Goal: Task Accomplishment & Management: Manage account settings

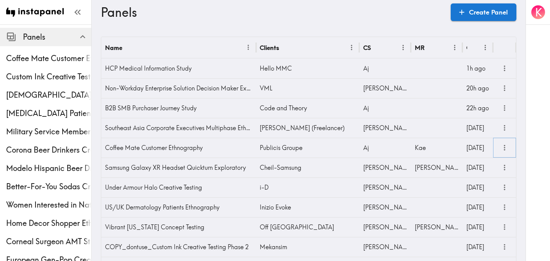
click at [502, 145] on icon "more" at bounding box center [504, 148] width 9 height 9
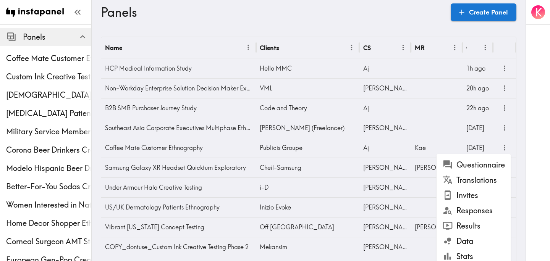
click at [473, 220] on li "Results" at bounding box center [473, 225] width 74 height 15
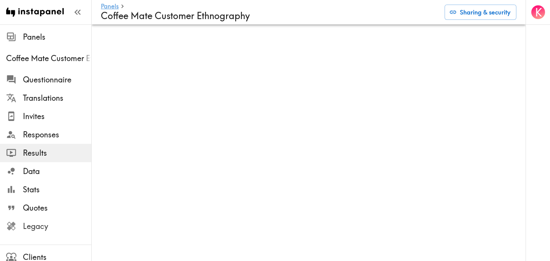
click at [37, 229] on span "Legacy" at bounding box center [57, 226] width 68 height 11
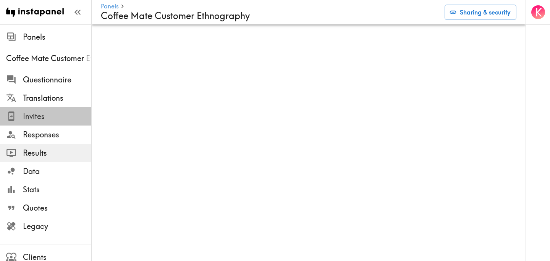
click at [45, 110] on span "Invites" at bounding box center [57, 117] width 68 height 14
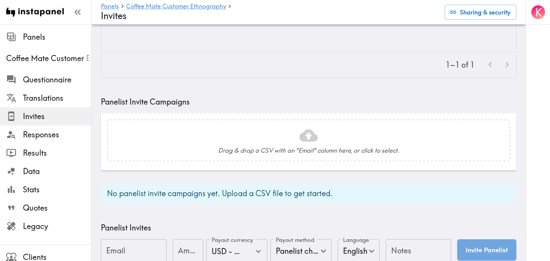
scroll to position [302, 0]
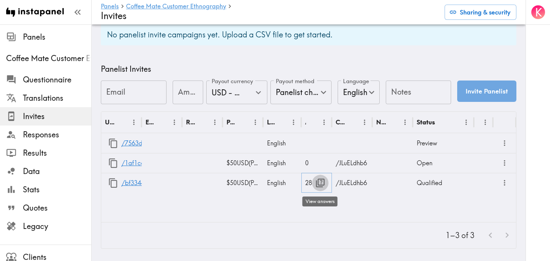
click at [319, 184] on icon "button" at bounding box center [320, 183] width 10 height 10
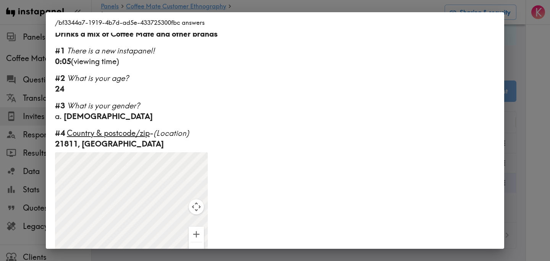
scroll to position [0, 0]
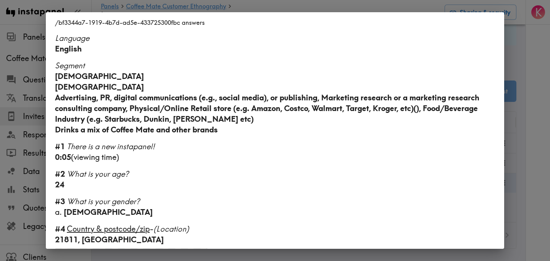
click at [527, 124] on div "/bf3344a7-1919-4b7d-ad5e-433725300fbc answers Language English Segment [DEMOGRA…" at bounding box center [275, 130] width 550 height 261
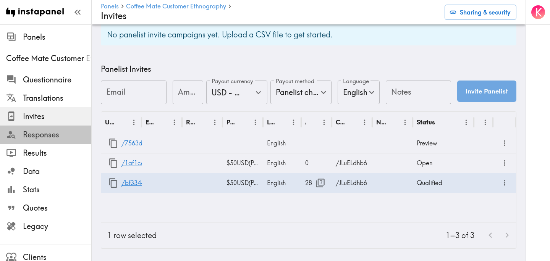
click at [29, 135] on span "Responses" at bounding box center [57, 134] width 68 height 11
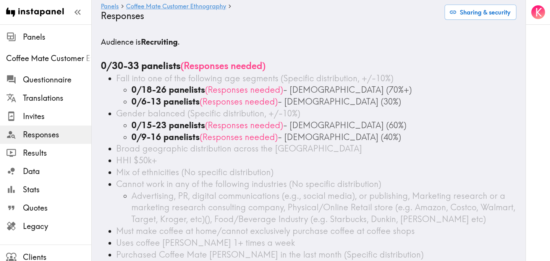
scroll to position [46, 0]
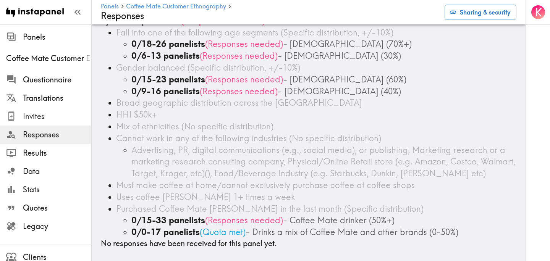
click at [49, 118] on span "Invites" at bounding box center [57, 116] width 68 height 11
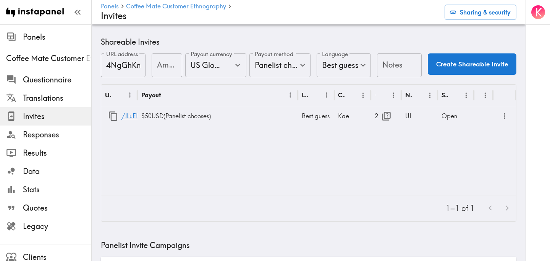
scroll to position [302, 0]
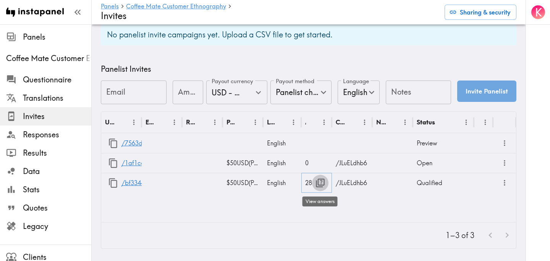
click at [318, 185] on icon "button" at bounding box center [320, 183] width 9 height 9
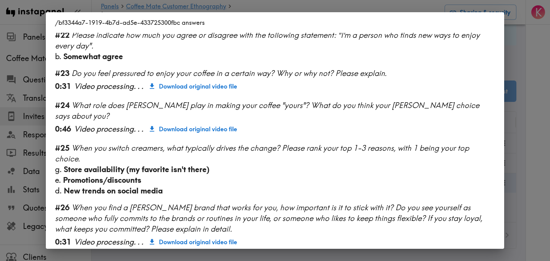
scroll to position [1059, 0]
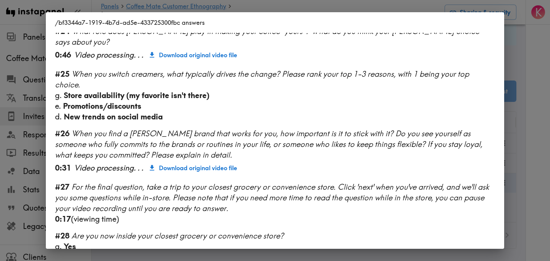
click at [522, 156] on div "/bf3344a7-1919-4b7d-ad5e-433725300fbc answers Language English Segment [DEMOGRA…" at bounding box center [275, 130] width 550 height 261
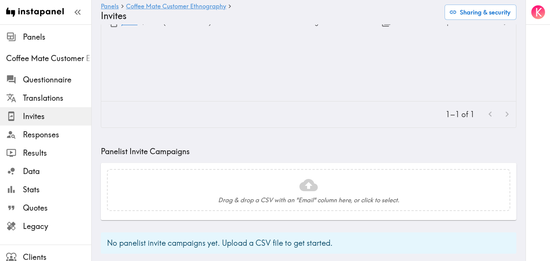
scroll to position [302, 0]
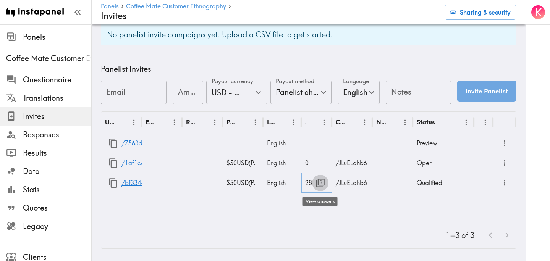
click at [321, 186] on icon "button" at bounding box center [320, 183] width 10 height 10
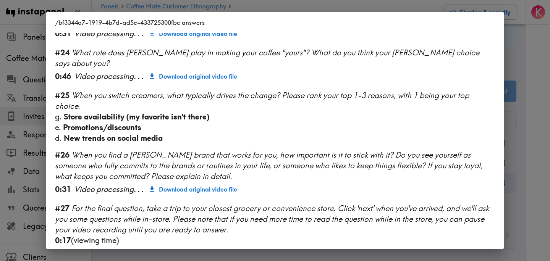
scroll to position [1059, 0]
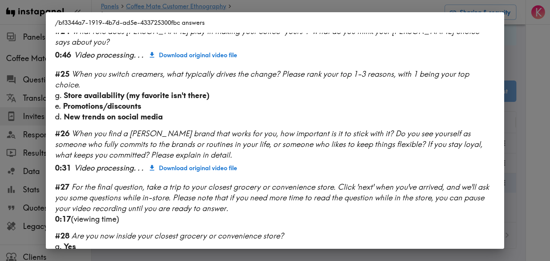
click at [537, 119] on div "/bf3344a7-1919-4b7d-ad5e-433725300fbc answers Language English Segment [DEMOGRA…" at bounding box center [275, 130] width 550 height 261
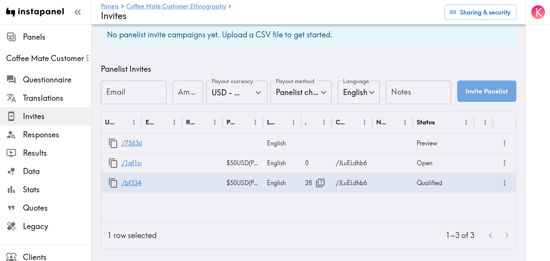
click at [535, 118] on div "K" at bounding box center [537, 130] width 24 height 261
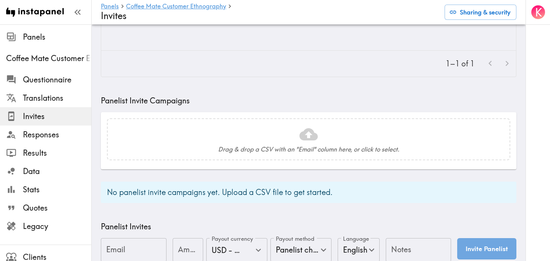
scroll to position [302, 0]
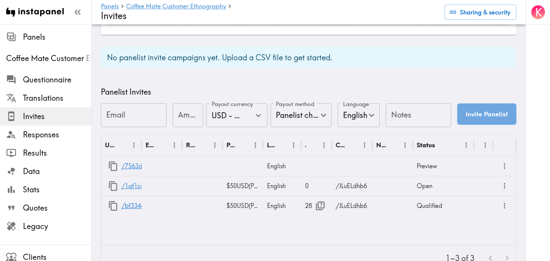
scroll to position [302, 0]
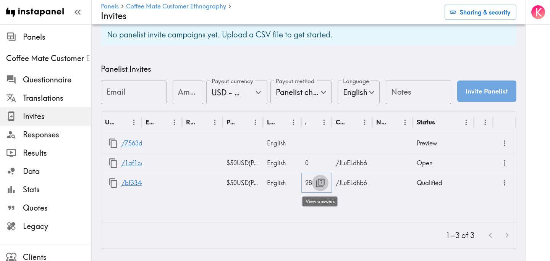
click at [318, 182] on icon "button" at bounding box center [320, 183] width 9 height 9
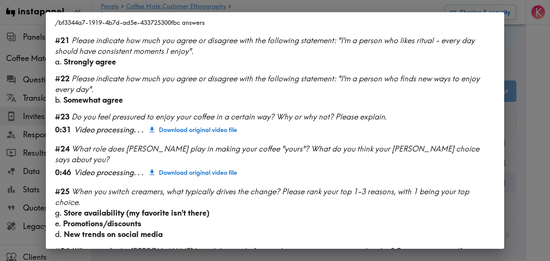
scroll to position [1059, 0]
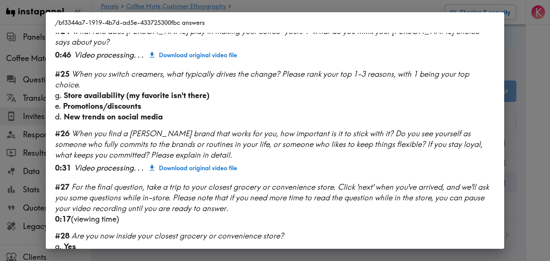
click at [537, 131] on div "/bf3344a7-1919-4b7d-ad5e-433725300fbc answers Language English Segment [DEMOGRA…" at bounding box center [275, 130] width 550 height 261
